Goal: Transaction & Acquisition: Purchase product/service

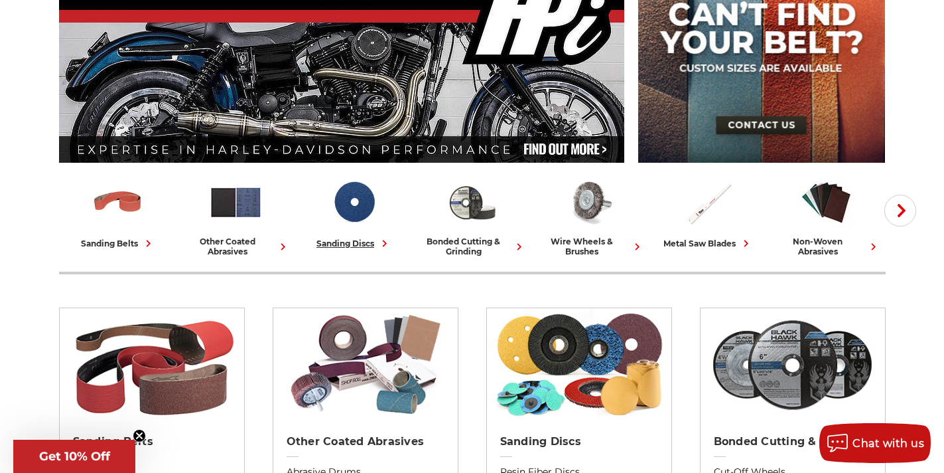
click at [385, 243] on icon at bounding box center [385, 243] width 14 height 14
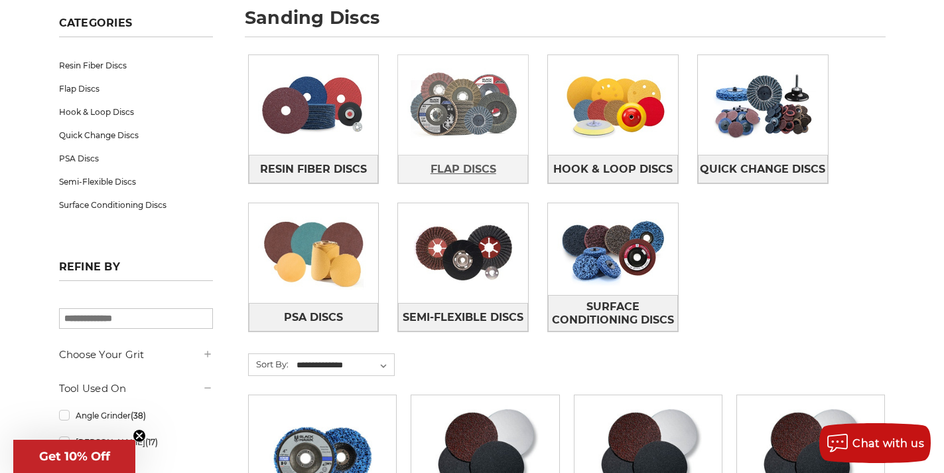
click at [413, 168] on link "Flap Discs" at bounding box center [463, 169] width 130 height 29
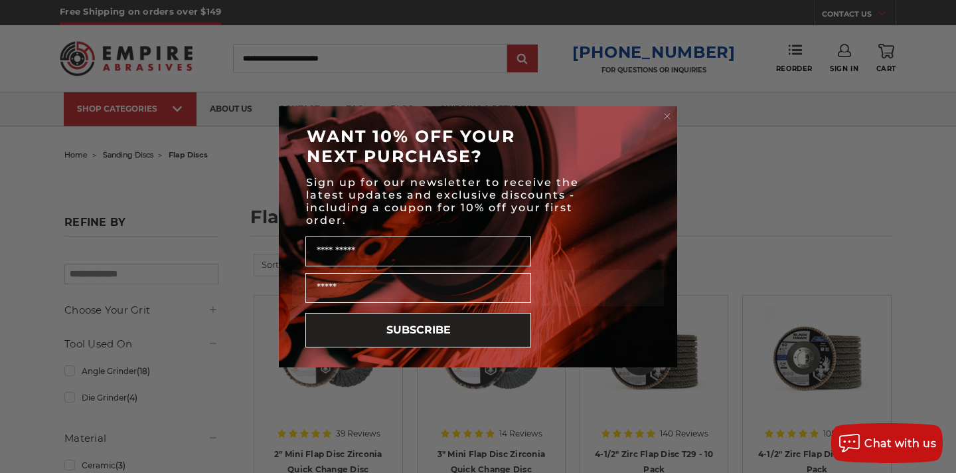
click at [664, 115] on circle "Close dialog" at bounding box center [667, 116] width 13 height 13
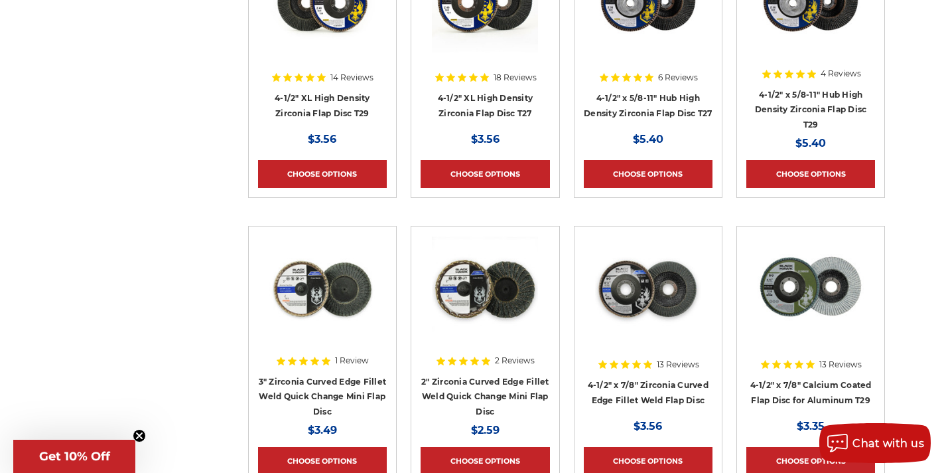
scroll to position [995, 0]
